Goal: Task Accomplishment & Management: Complete application form

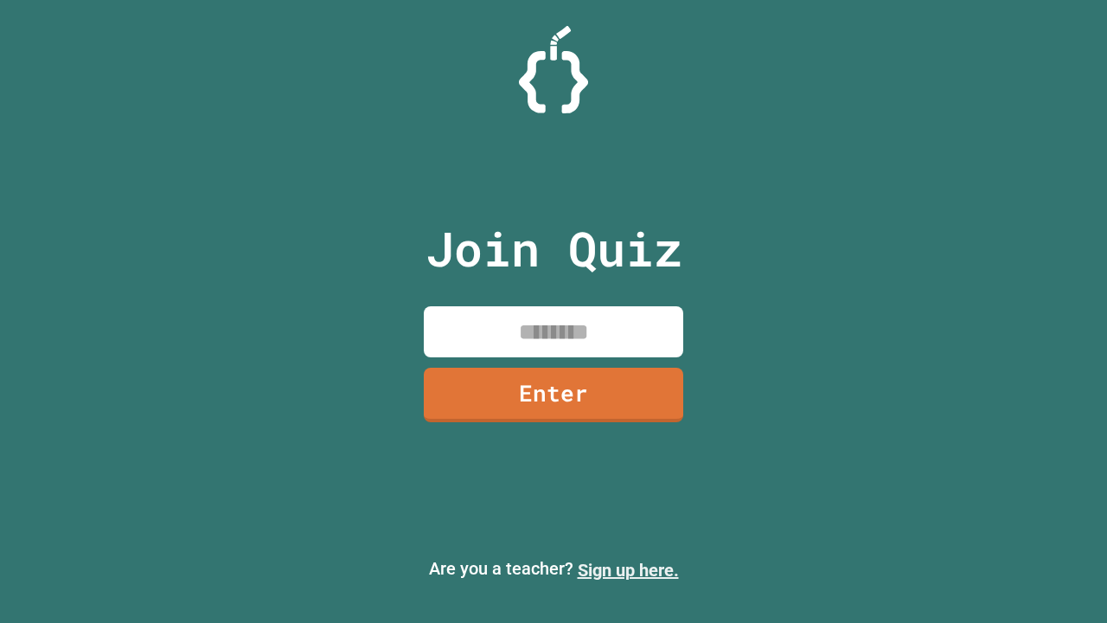
click at [628, 570] on link "Sign up here." at bounding box center [628, 570] width 101 height 21
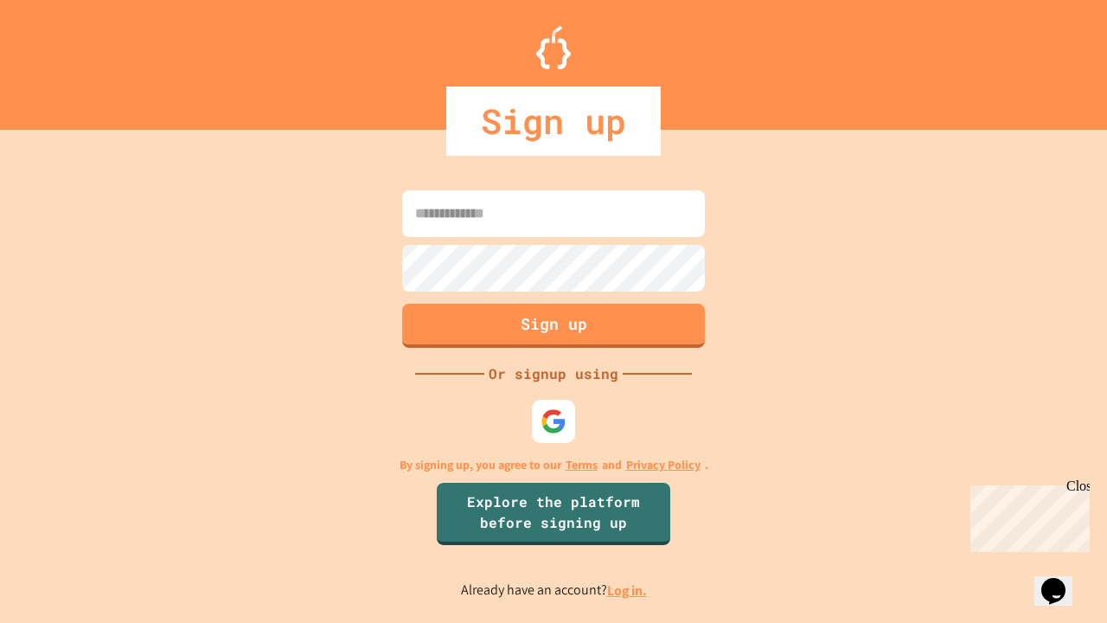
click at [628, 590] on link "Log in." at bounding box center [627, 590] width 40 height 18
